Goal: Find specific page/section: Find specific page/section

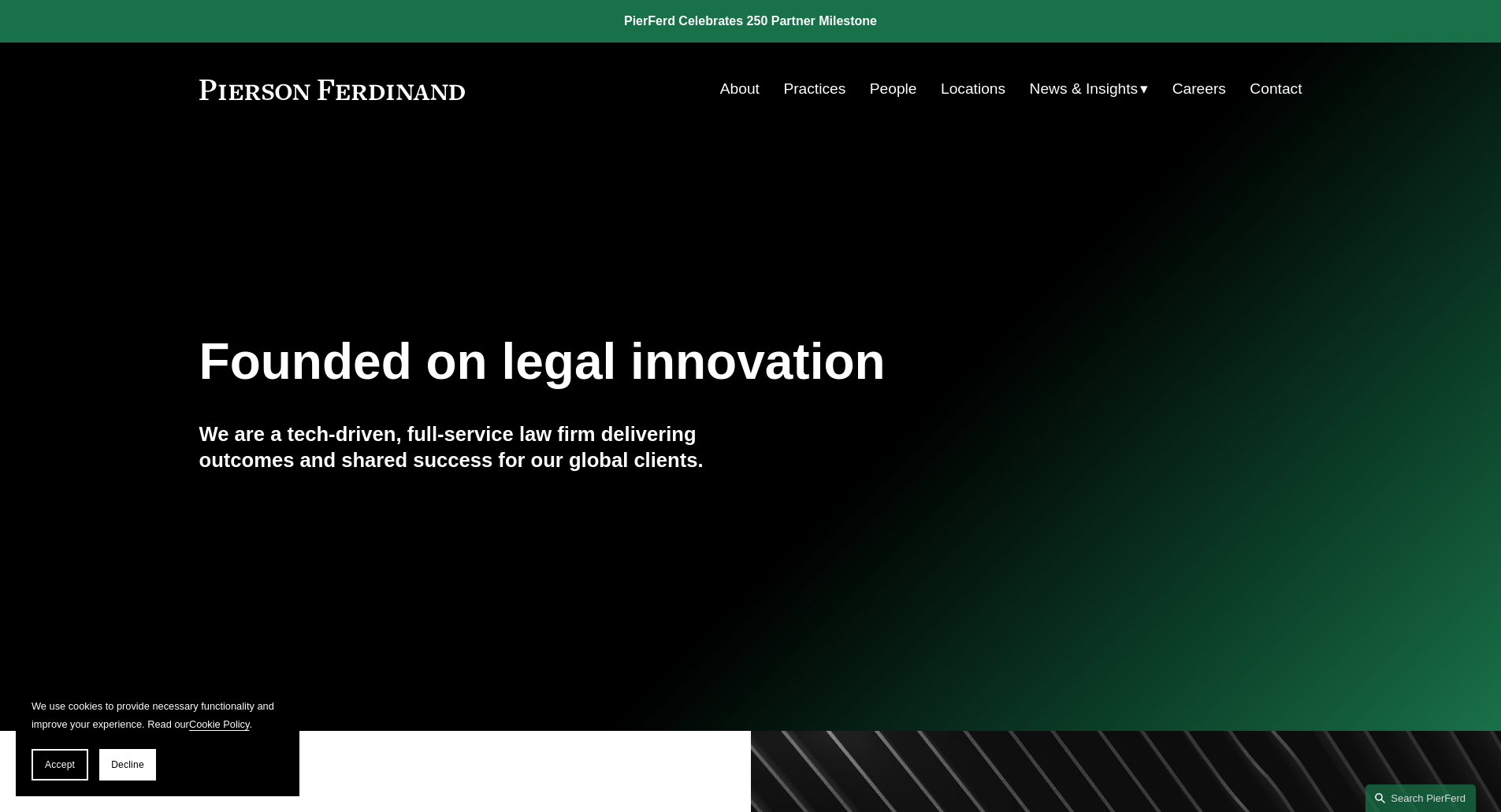
click at [904, 89] on link "People" at bounding box center [894, 89] width 47 height 30
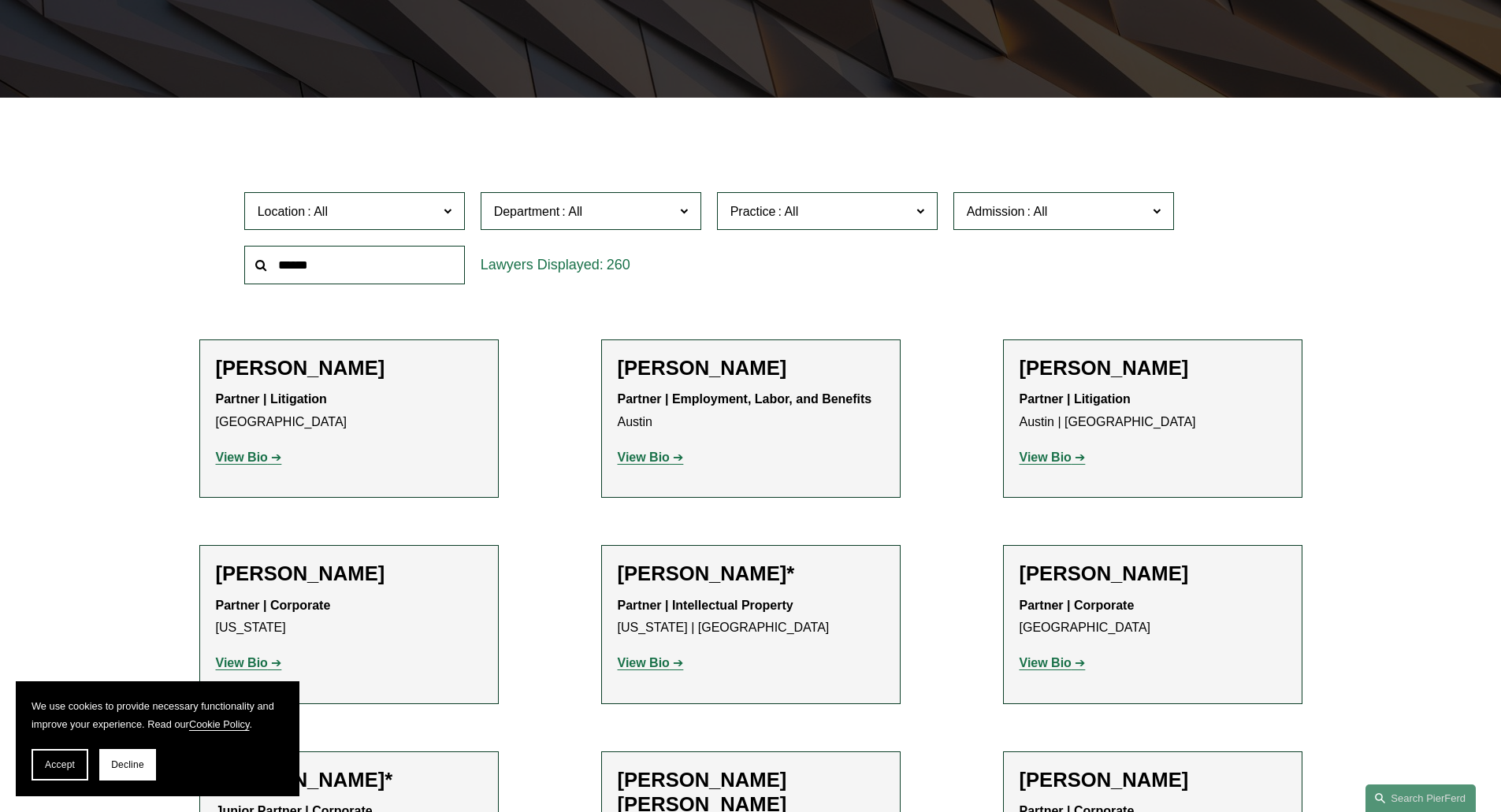
scroll to position [551, 0]
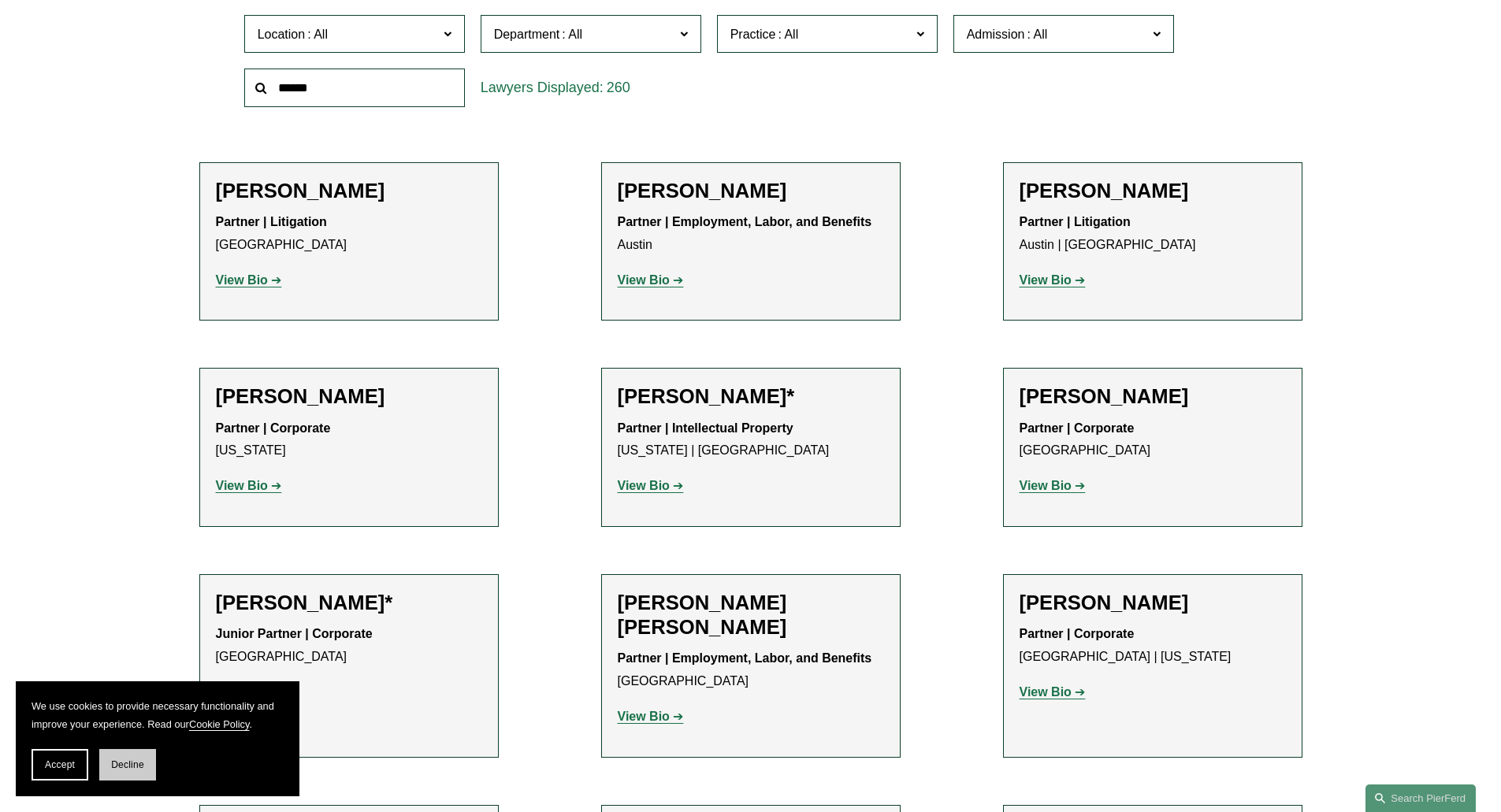
click at [143, 773] on button "Decline" at bounding box center [127, 765] width 56 height 31
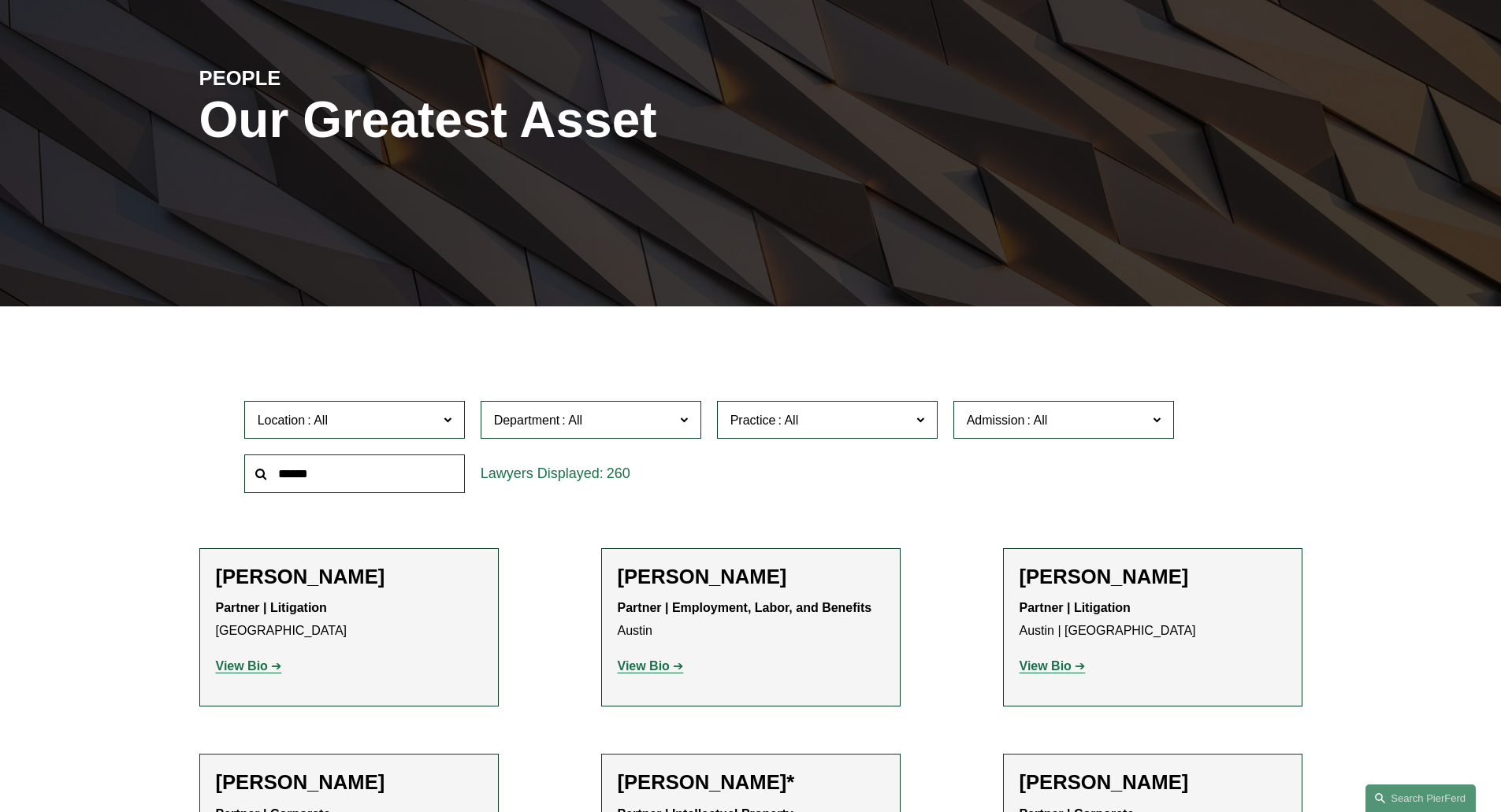
scroll to position [158, 0]
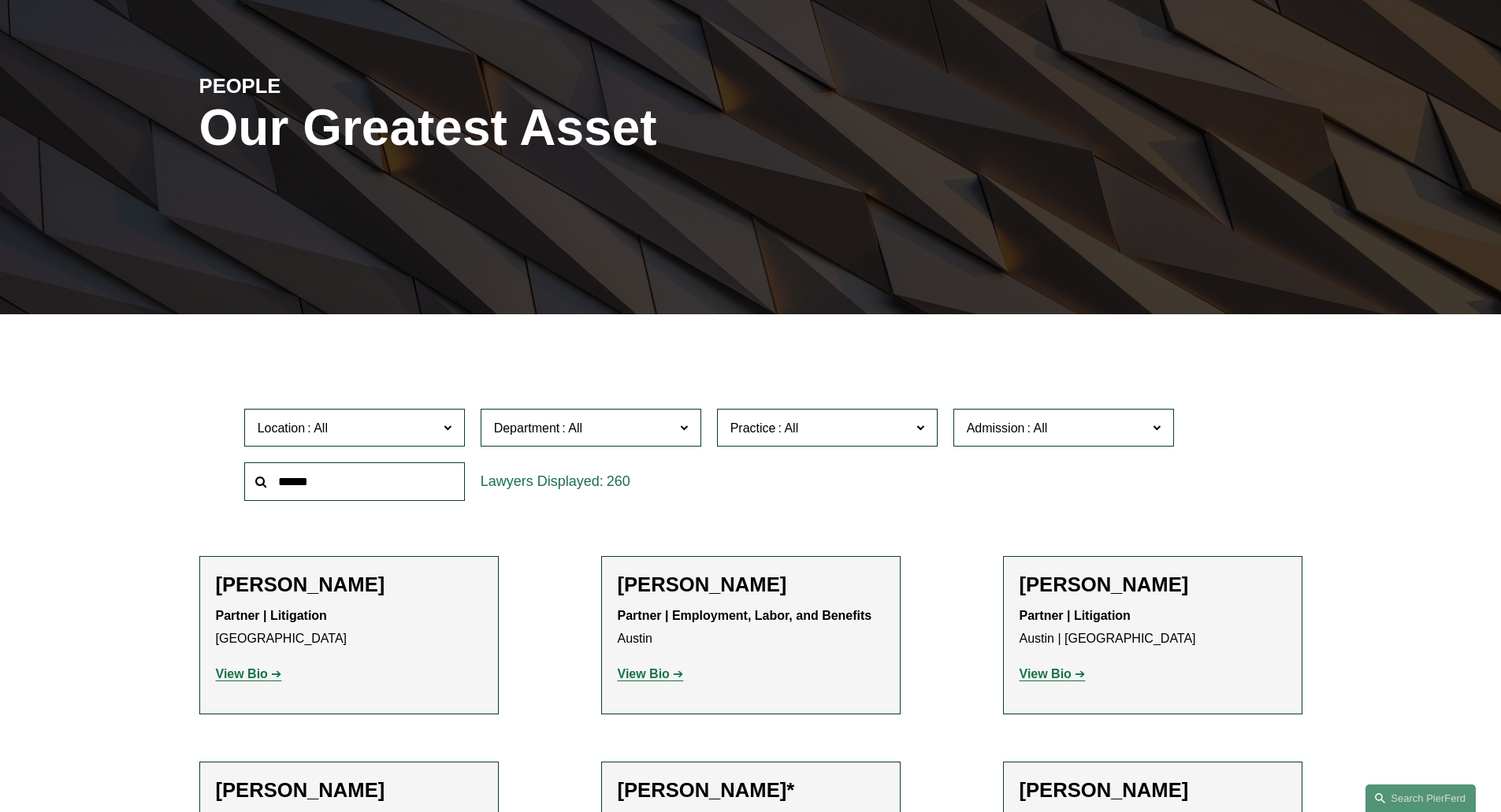
click at [411, 440] on label "Location" at bounding box center [355, 428] width 220 height 38
click at [0, 0] on link "[GEOGRAPHIC_DATA]" at bounding box center [0, 0] width 0 height 0
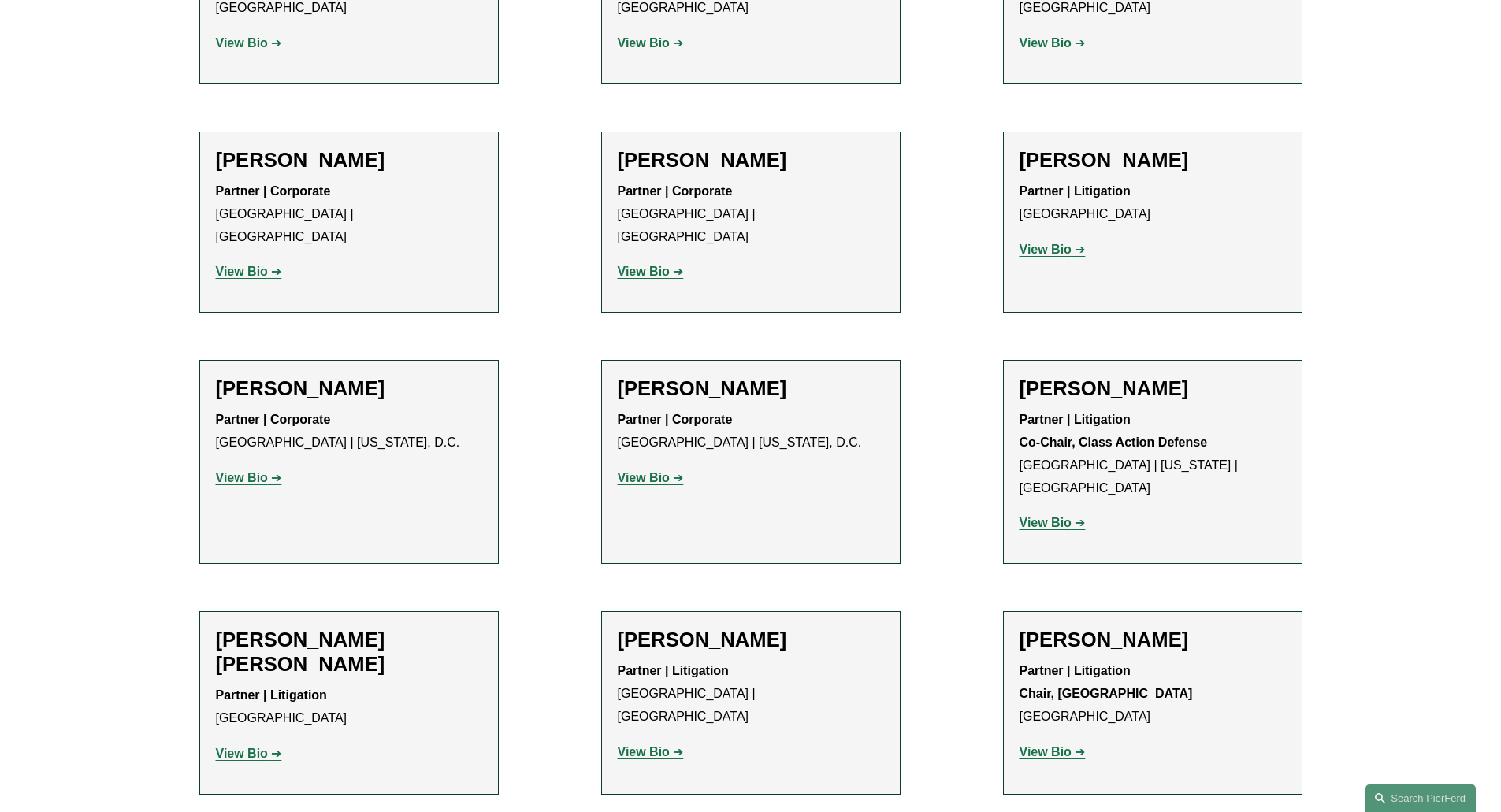
scroll to position [788, 0]
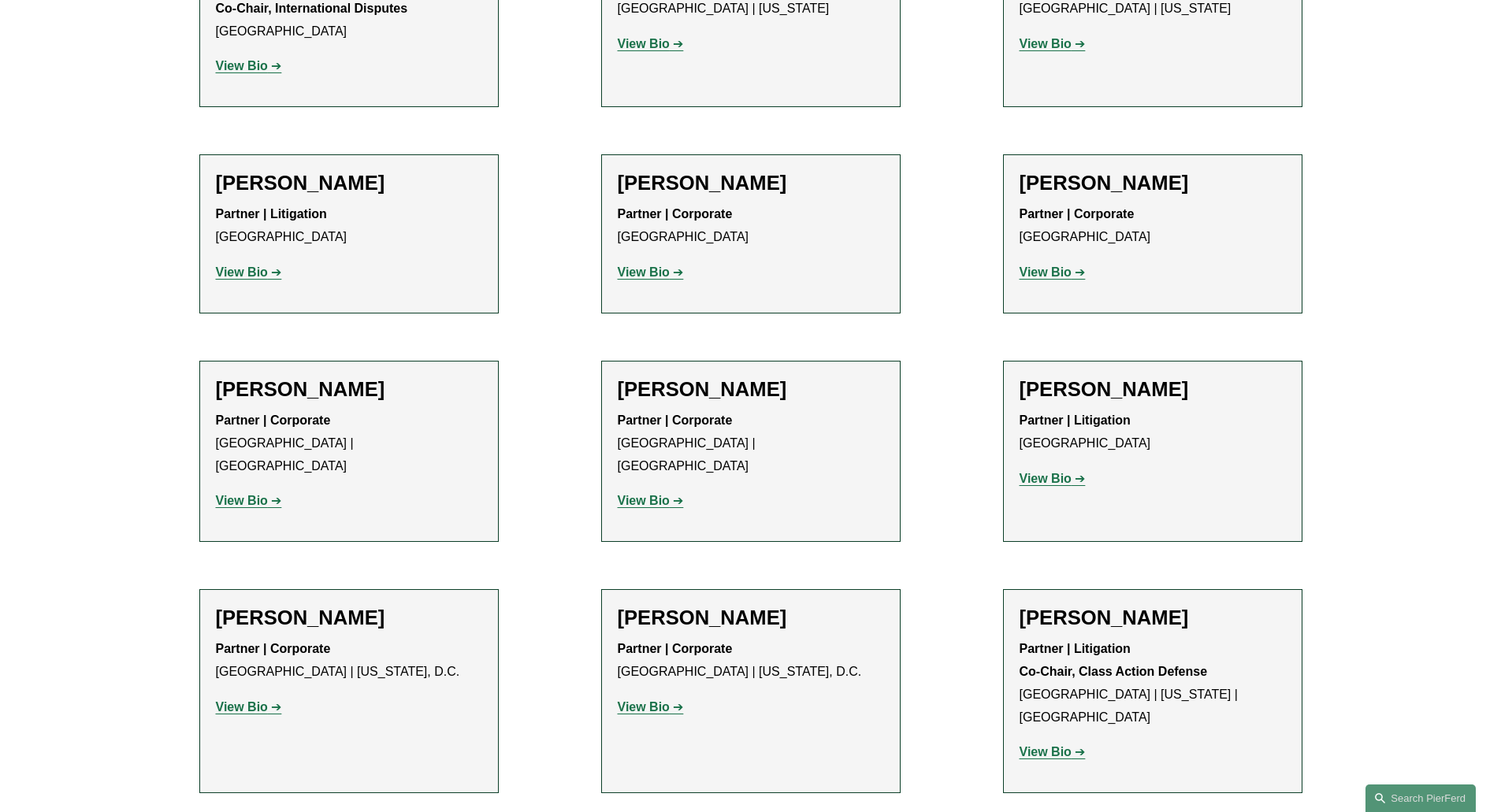
click at [240, 273] on strong "View Bio" at bounding box center [242, 272] width 52 height 13
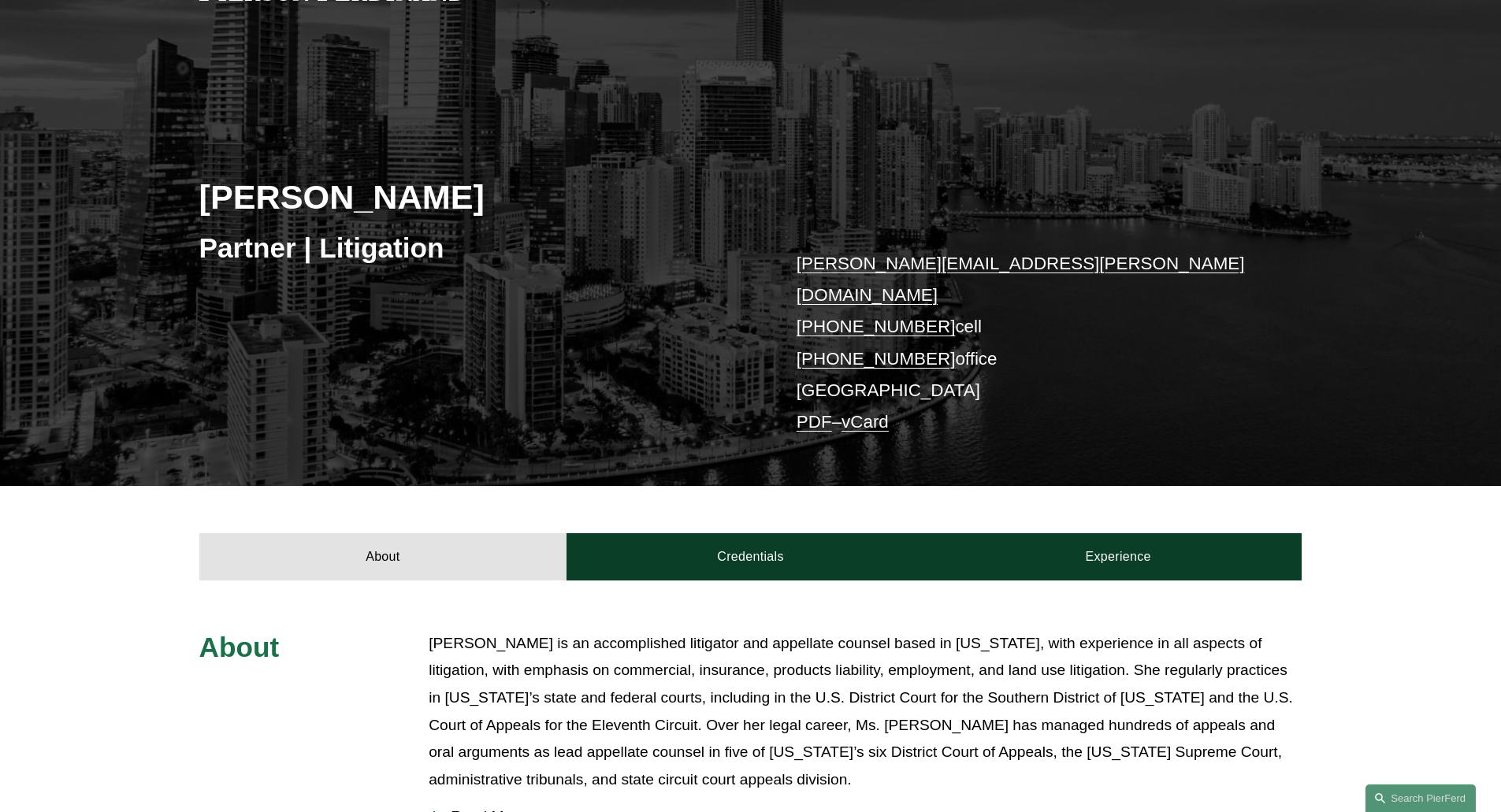
scroll to position [473, 0]
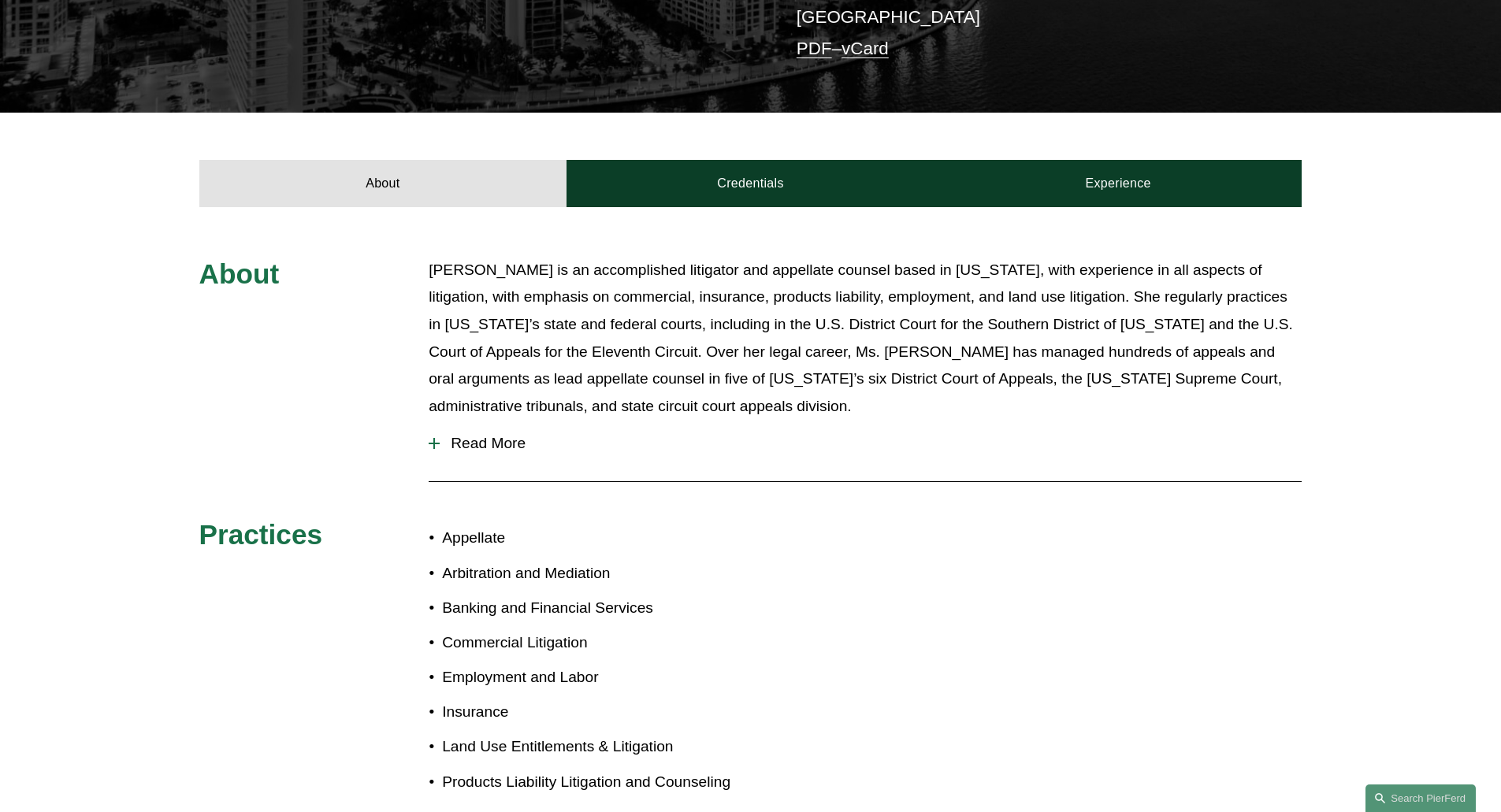
click at [496, 435] on span "Read More" at bounding box center [871, 443] width 862 height 17
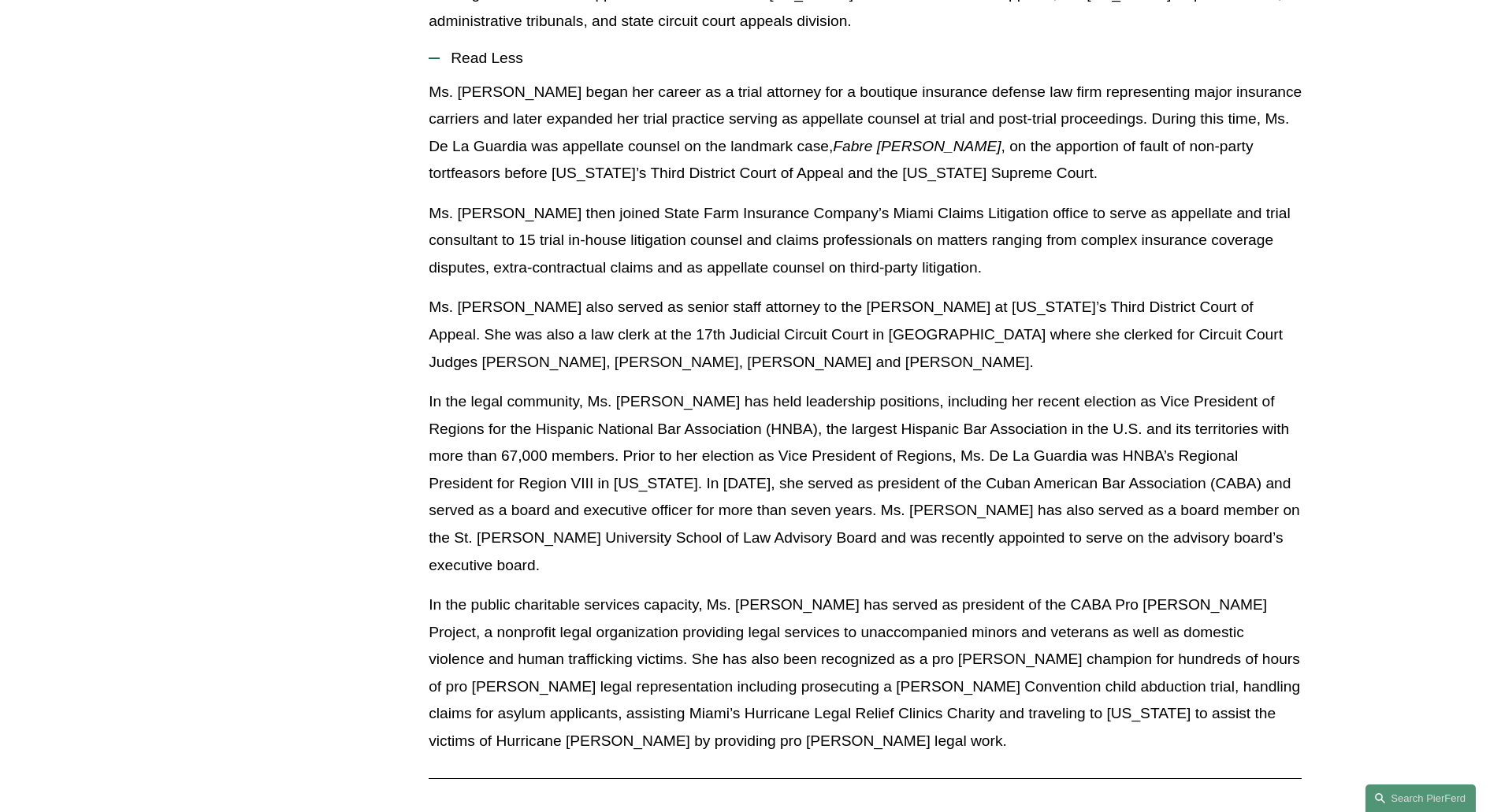
scroll to position [476, 0]
